Goal: Task Accomplishment & Management: Use online tool/utility

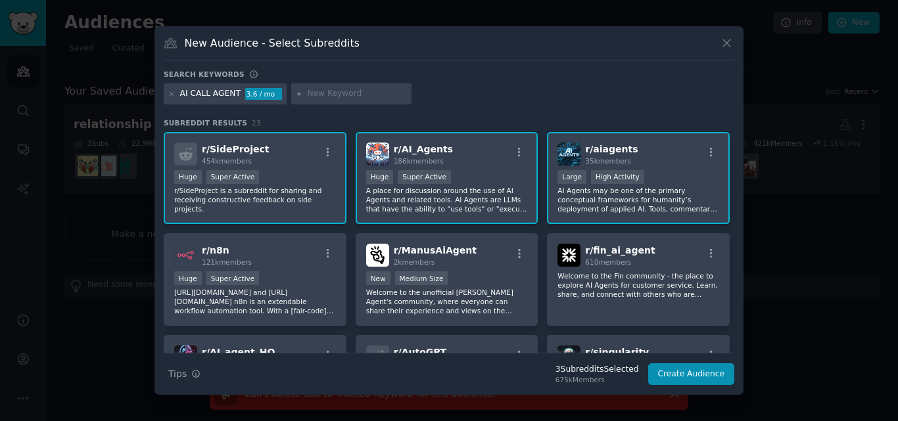
scroll to position [179, 0]
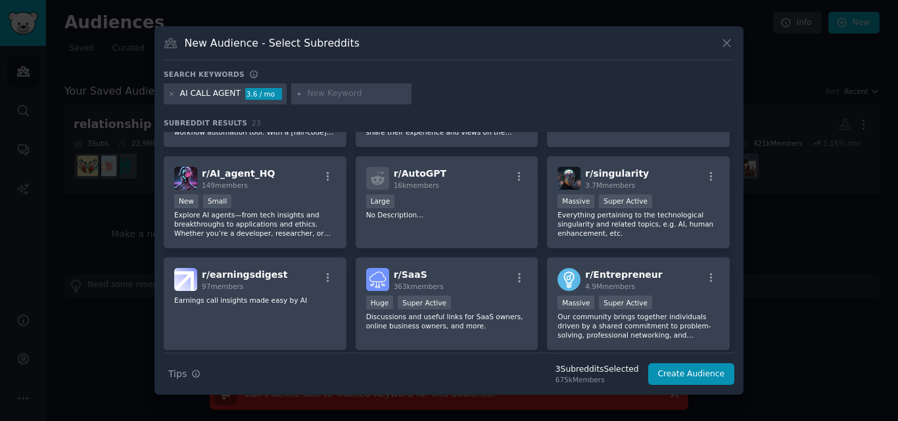
click at [172, 95] on icon at bounding box center [171, 93] width 3 height 3
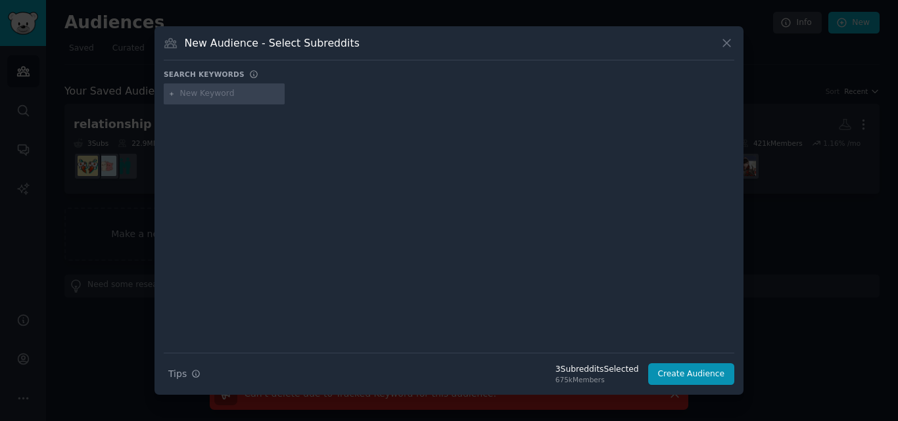
click at [215, 96] on input "text" at bounding box center [230, 94] width 100 height 12
paste input "Real Estate Agents"
type input "Real Estate Agents"
click at [688, 373] on button "Create Audience" at bounding box center [691, 375] width 87 height 22
click at [688, 373] on div "Search Tips Tips 3 Subreddit s Selected 675k Members Create Audience" at bounding box center [449, 369] width 571 height 33
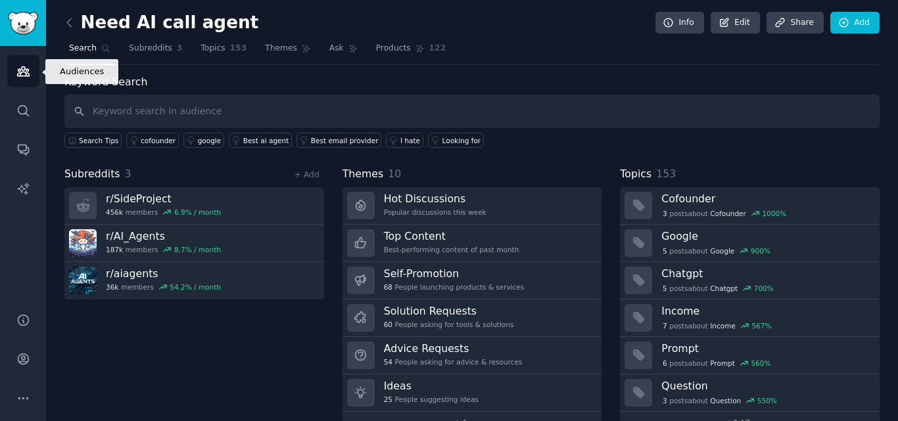
click at [25, 72] on icon "Sidebar" at bounding box center [23, 71] width 12 height 9
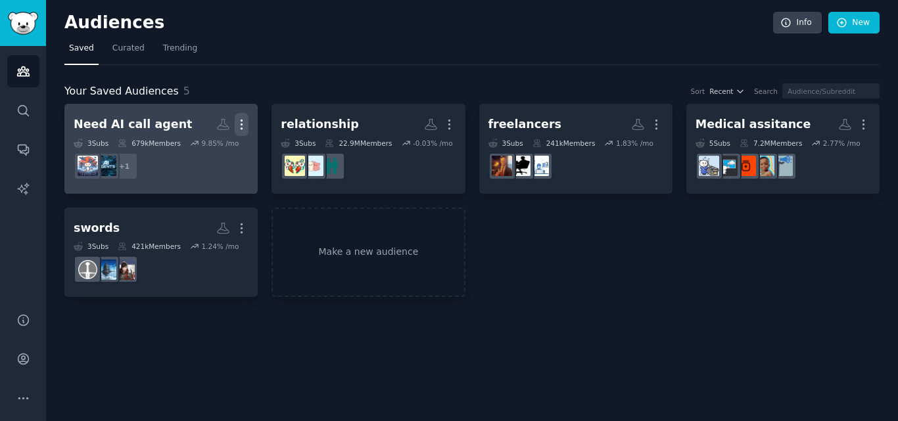
click at [239, 127] on icon "button" at bounding box center [242, 125] width 14 height 14
click at [206, 151] on p "Delete" at bounding box center [206, 152] width 30 height 14
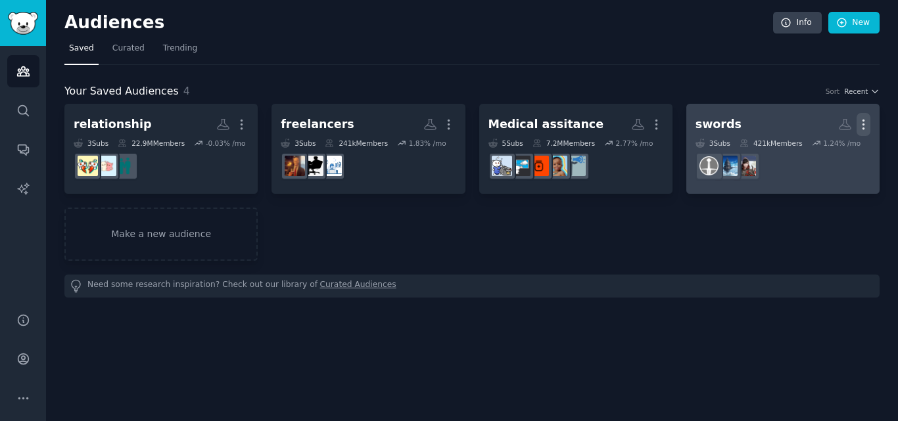
click at [867, 120] on icon "button" at bounding box center [864, 125] width 14 height 14
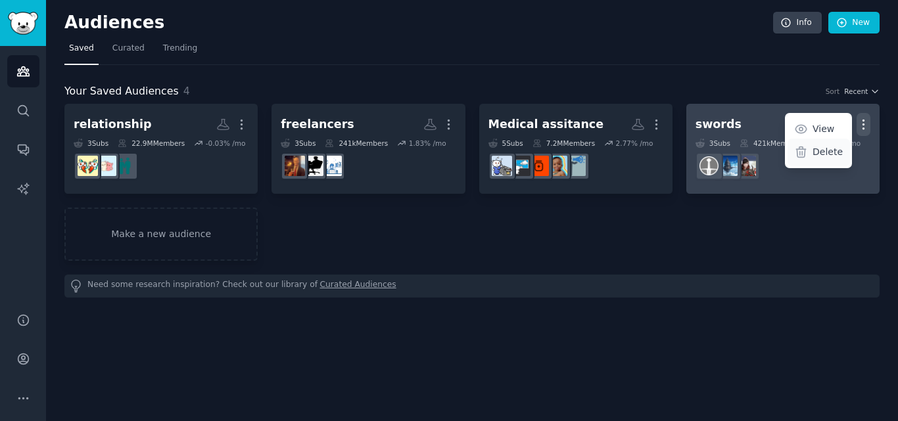
click at [813, 155] on div "Delete" at bounding box center [819, 153] width 62 height 28
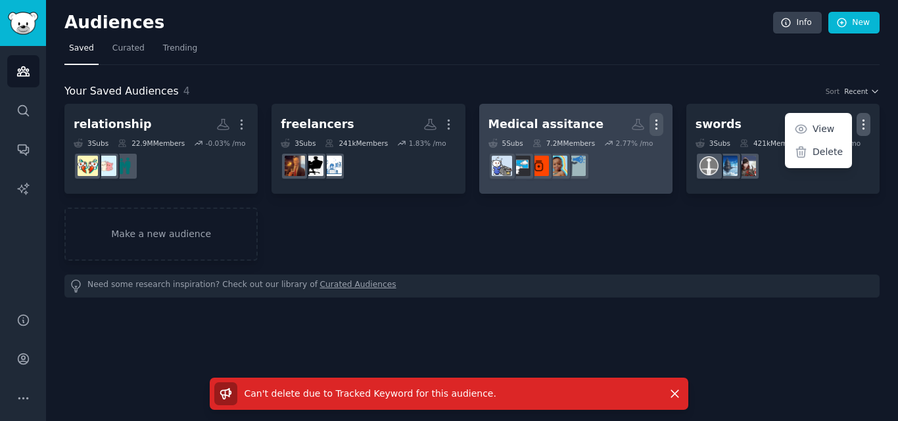
click at [656, 124] on icon "button" at bounding box center [657, 125] width 14 height 14
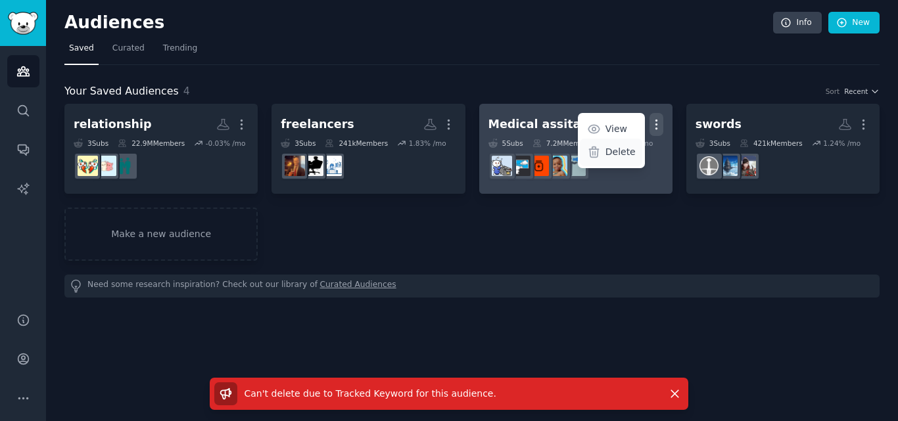
click at [613, 148] on p "Delete" at bounding box center [621, 152] width 30 height 14
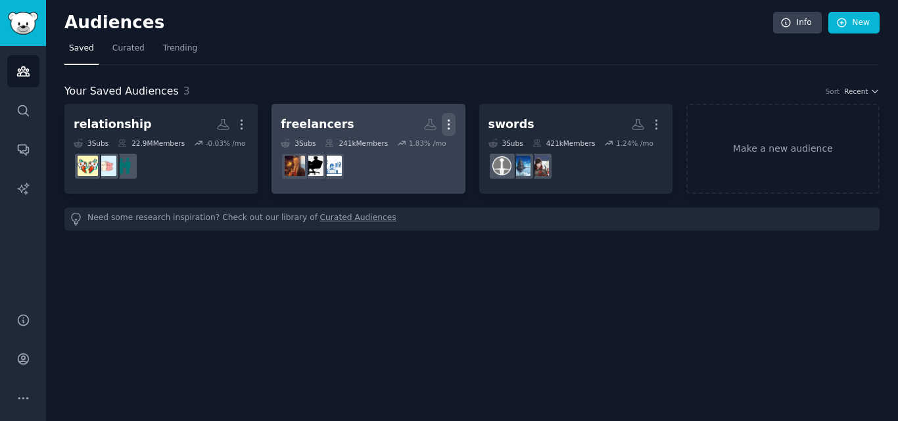
click at [453, 121] on icon "button" at bounding box center [449, 125] width 14 height 14
click at [409, 154] on p "Delete" at bounding box center [413, 152] width 30 height 14
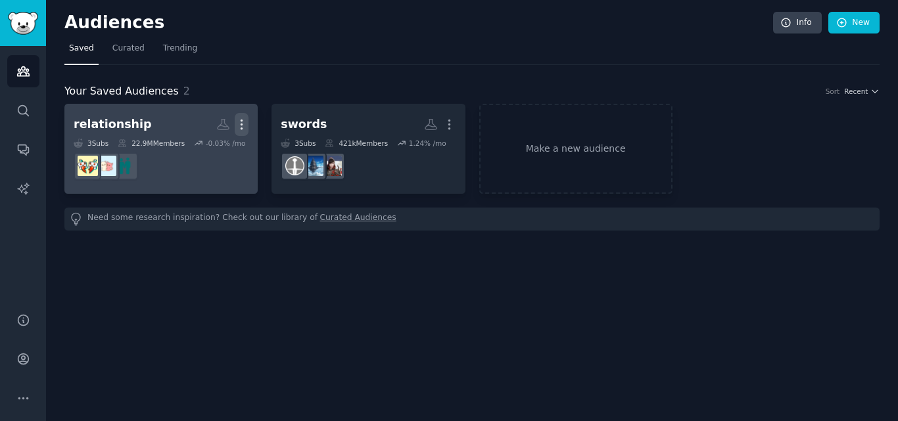
click at [242, 128] on icon "button" at bounding box center [241, 124] width 1 height 9
click at [222, 153] on div "Delete" at bounding box center [197, 153] width 62 height 28
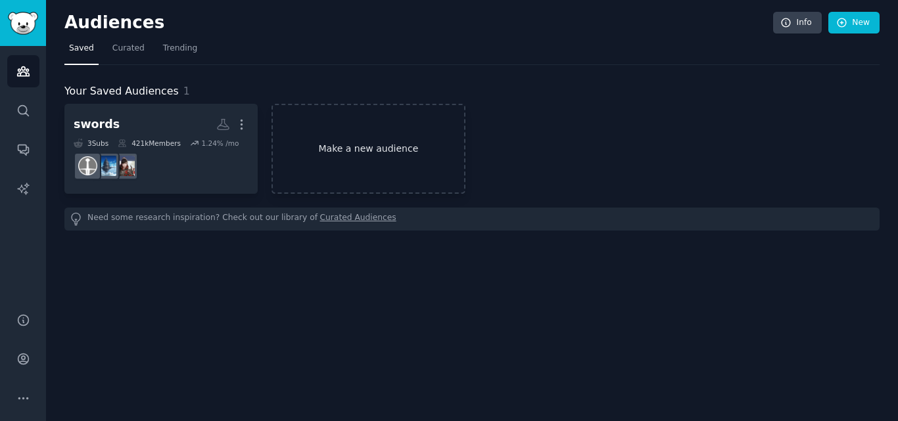
click at [381, 146] on link "Make a new audience" at bounding box center [368, 149] width 193 height 90
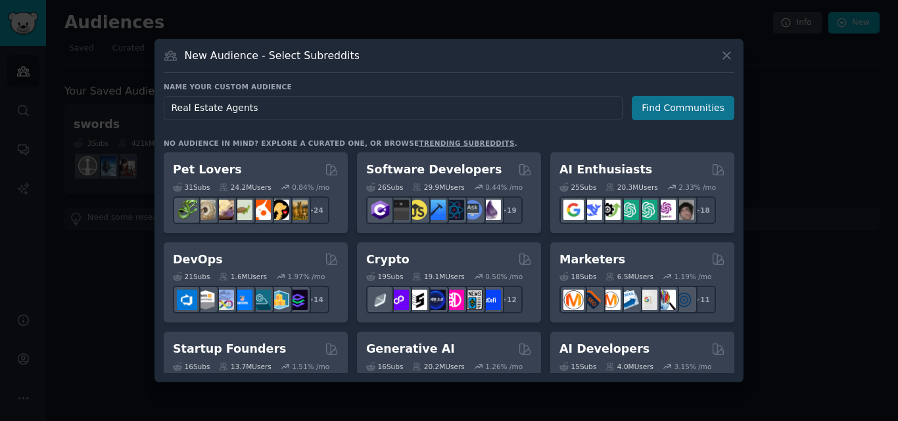
type input "Real Estate Agents"
click at [690, 116] on button "Find Communities" at bounding box center [683, 108] width 103 height 24
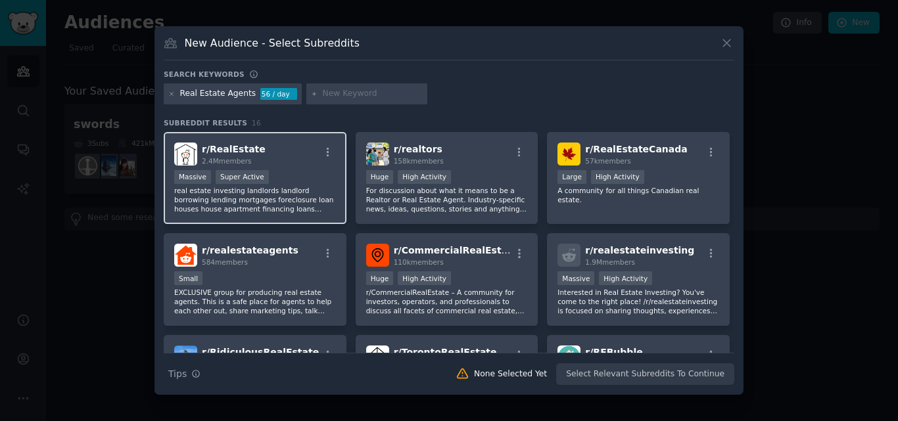
click at [207, 188] on p "real estate investing landlords landlord borrowing lending mortgages foreclosur…" at bounding box center [255, 200] width 162 height 28
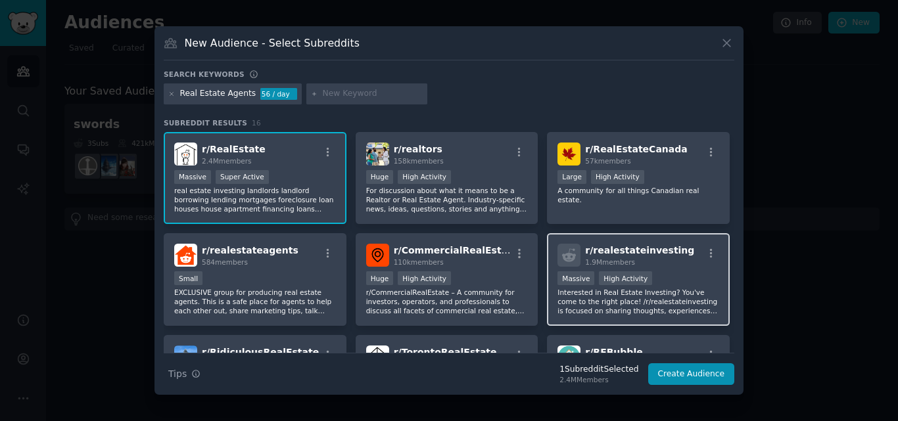
click at [608, 302] on p "Interested in Real Estate Investing? You've come to the right place! /r/realest…" at bounding box center [639, 302] width 162 height 28
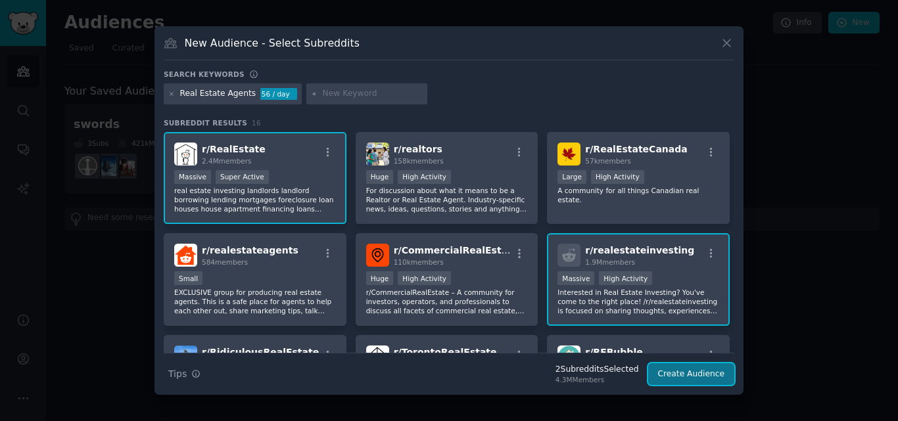
click at [679, 372] on button "Create Audience" at bounding box center [691, 375] width 87 height 22
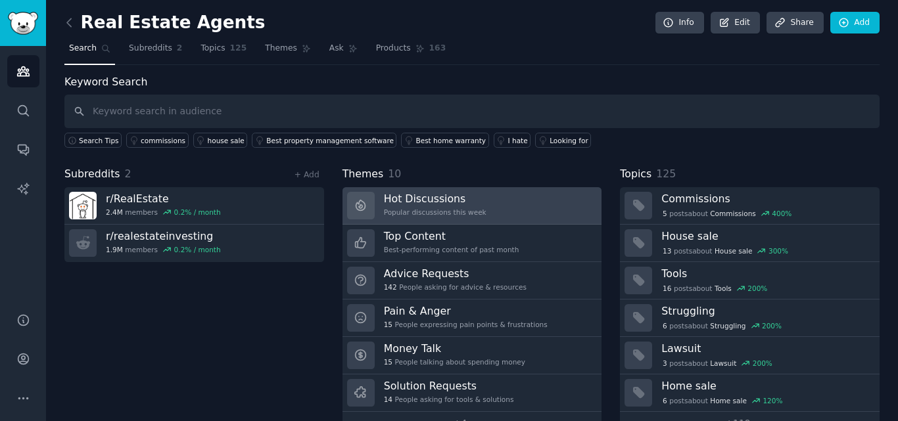
click at [427, 201] on h3 "Hot Discussions" at bounding box center [435, 199] width 103 height 14
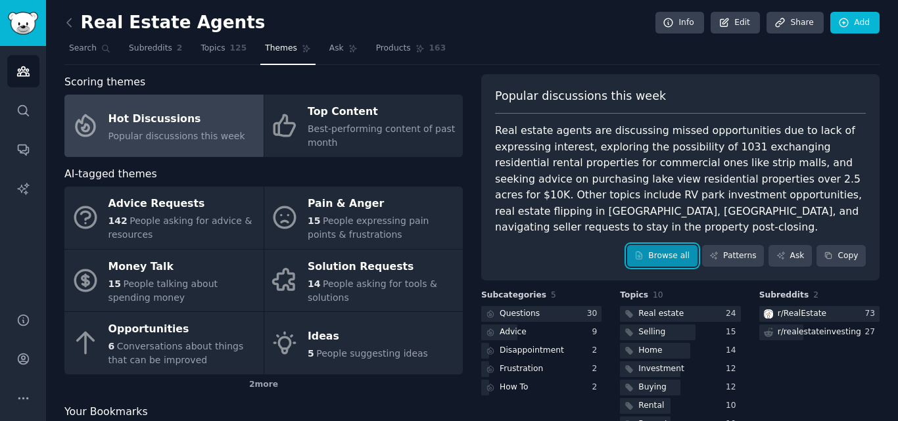
click at [656, 245] on link "Browse all" at bounding box center [662, 256] width 70 height 22
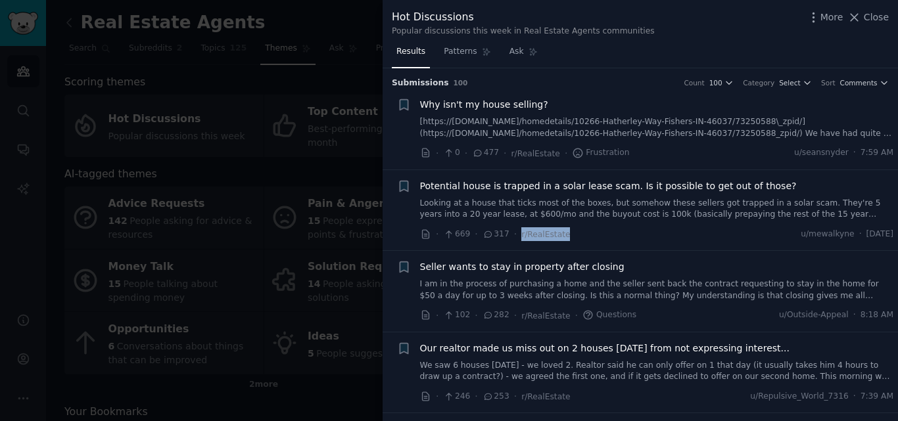
drag, startPoint x: 560, startPoint y: 239, endPoint x: 510, endPoint y: 237, distance: 49.4
click at [510, 237] on div "· 669 · 317 · r/RealEstate u/mewalkyne · [DATE]" at bounding box center [657, 234] width 474 height 14
copy div "· r/RealEstate"
click at [343, 210] on div at bounding box center [449, 210] width 898 height 421
click at [281, 161] on div at bounding box center [449, 210] width 898 height 421
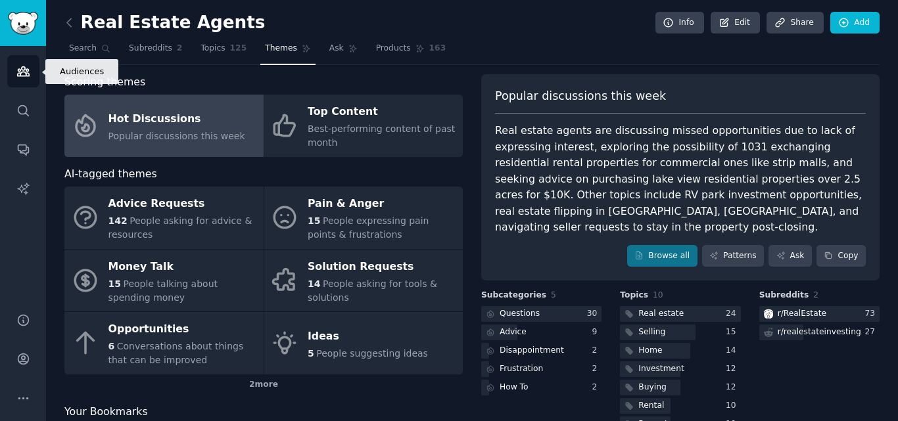
click at [24, 71] on icon "Sidebar" at bounding box center [23, 71] width 14 height 14
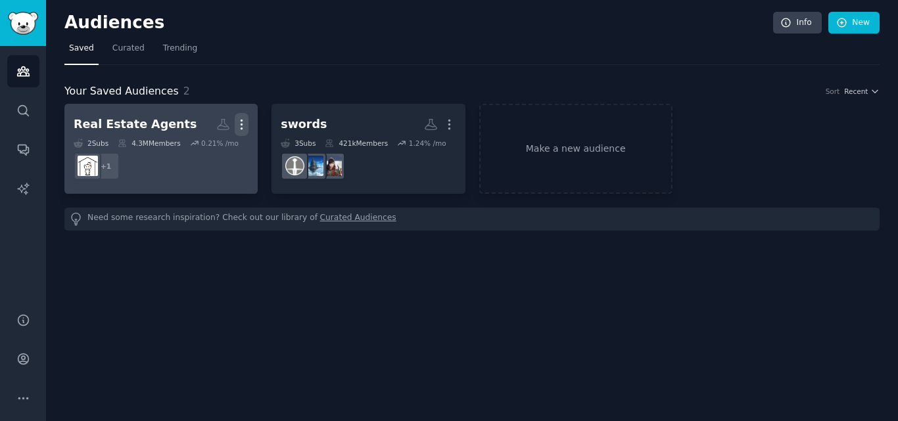
click at [241, 128] on icon "button" at bounding box center [241, 124] width 1 height 9
click at [213, 152] on p "Delete" at bounding box center [206, 152] width 30 height 14
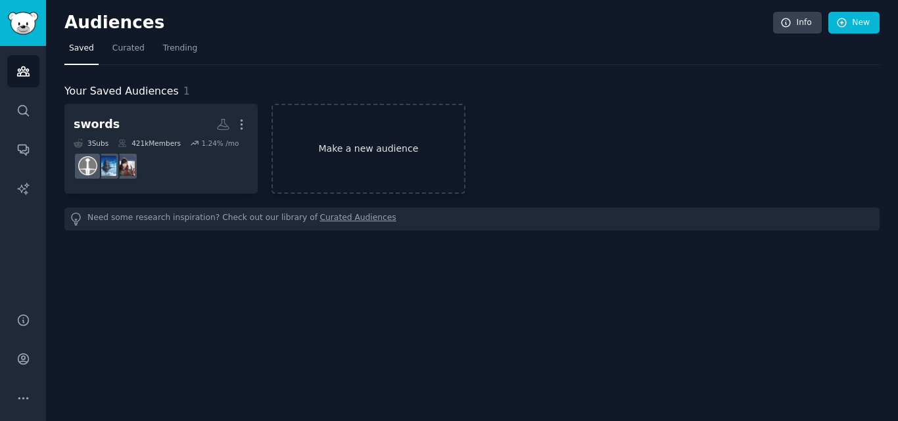
click at [360, 152] on link "Make a new audience" at bounding box center [368, 149] width 193 height 90
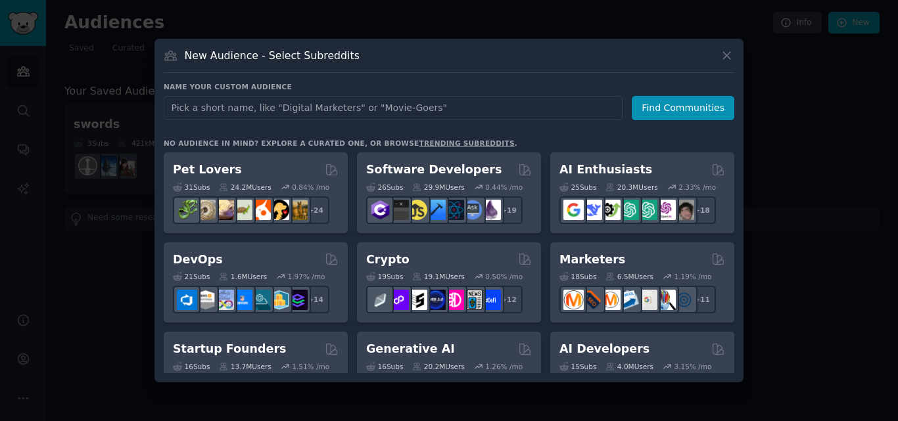
type input "Dental Clinics"
click button "Find Communities" at bounding box center [683, 108] width 103 height 24
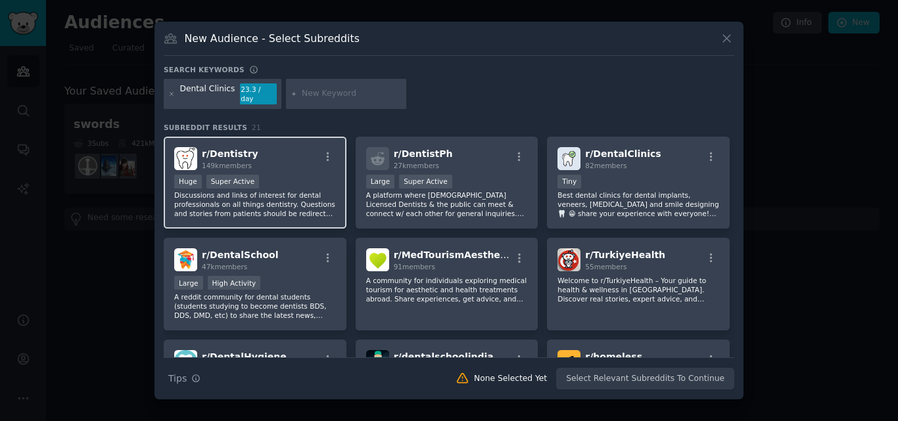
click at [285, 196] on p "Discussions and links of interest for dental professionals on all things dentis…" at bounding box center [255, 205] width 162 height 28
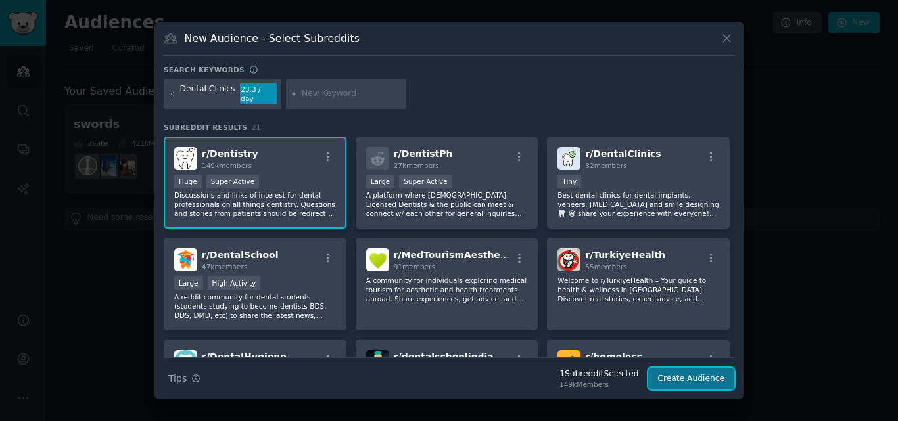
click at [700, 382] on button "Create Audience" at bounding box center [691, 379] width 87 height 22
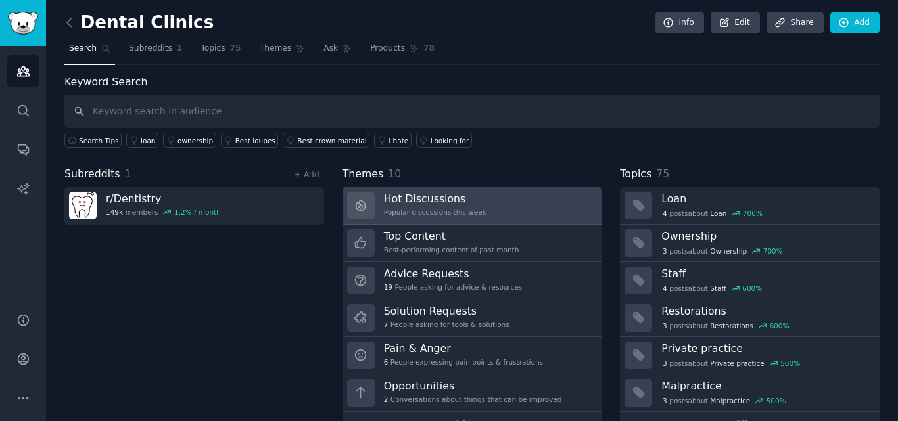
click at [397, 204] on h3 "Hot Discussions" at bounding box center [435, 199] width 103 height 14
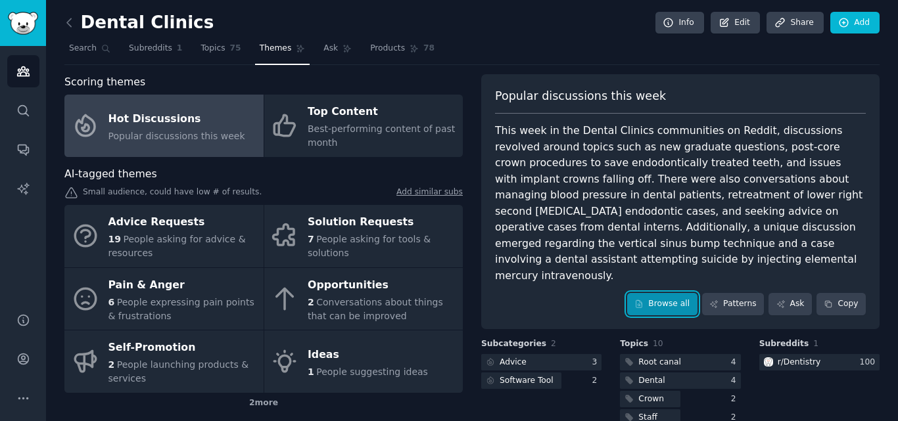
click at [657, 293] on link "Browse all" at bounding box center [662, 304] width 70 height 22
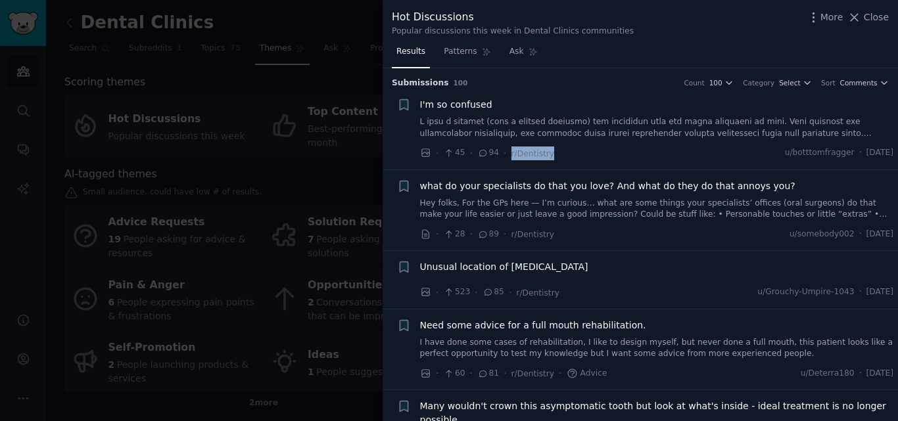
drag, startPoint x: 550, startPoint y: 160, endPoint x: 504, endPoint y: 161, distance: 46.7
click at [504, 161] on li "+ I'm so confused · 45 · 94 · r/Dentistry u/botttomfragger · [DATE]" at bounding box center [640, 129] width 515 height 81
copy span "r/Dentistry"
